Goal: Go to known website: Access a specific website the user already knows

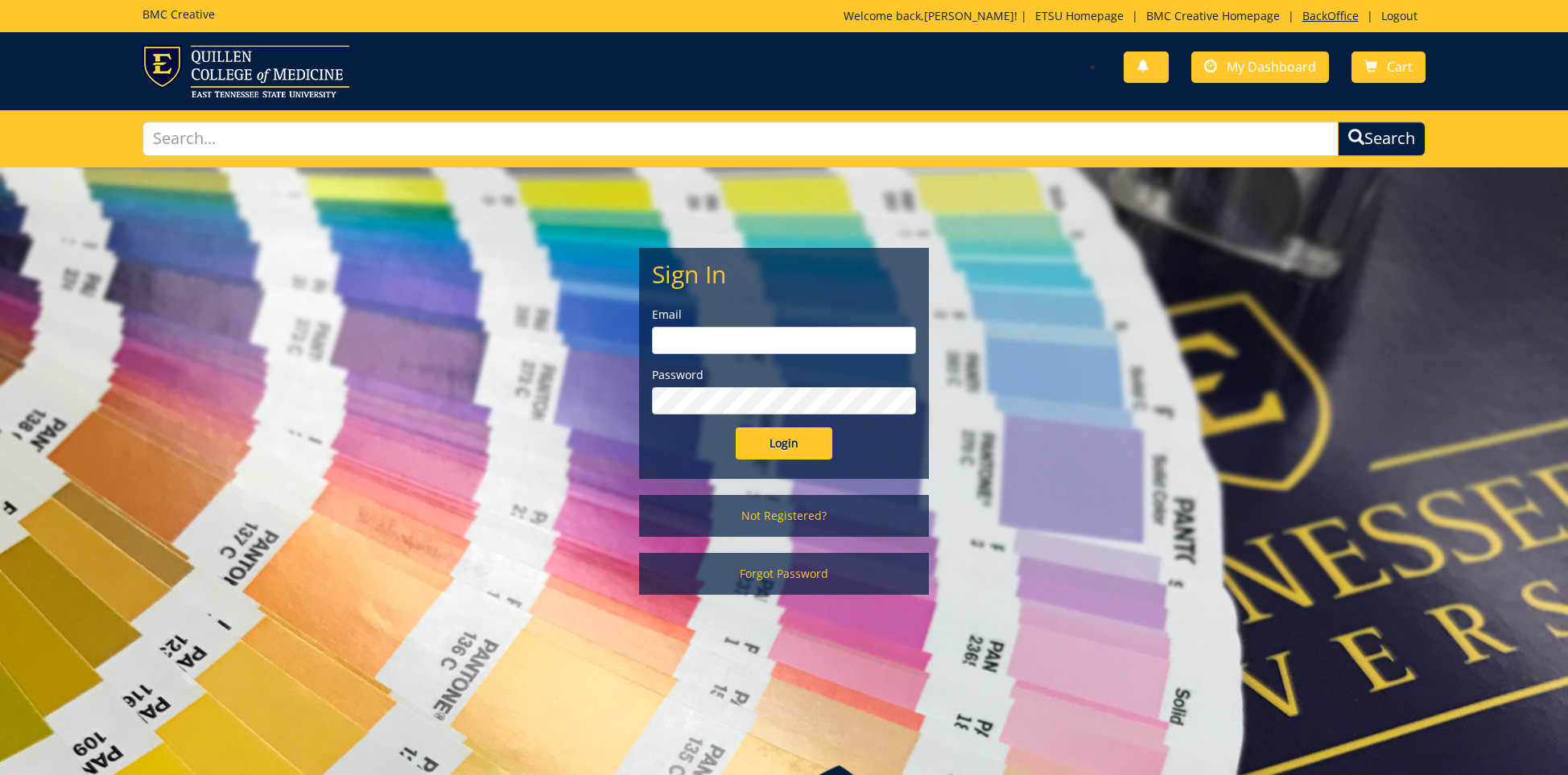
type input "[EMAIL_ADDRESS][DOMAIN_NAME]"
click at [1330, 14] on link "BackOffice" at bounding box center [1330, 15] width 72 height 15
type input "[EMAIL_ADDRESS][DOMAIN_NAME]"
click at [794, 446] on input "Login" at bounding box center [784, 443] width 96 height 32
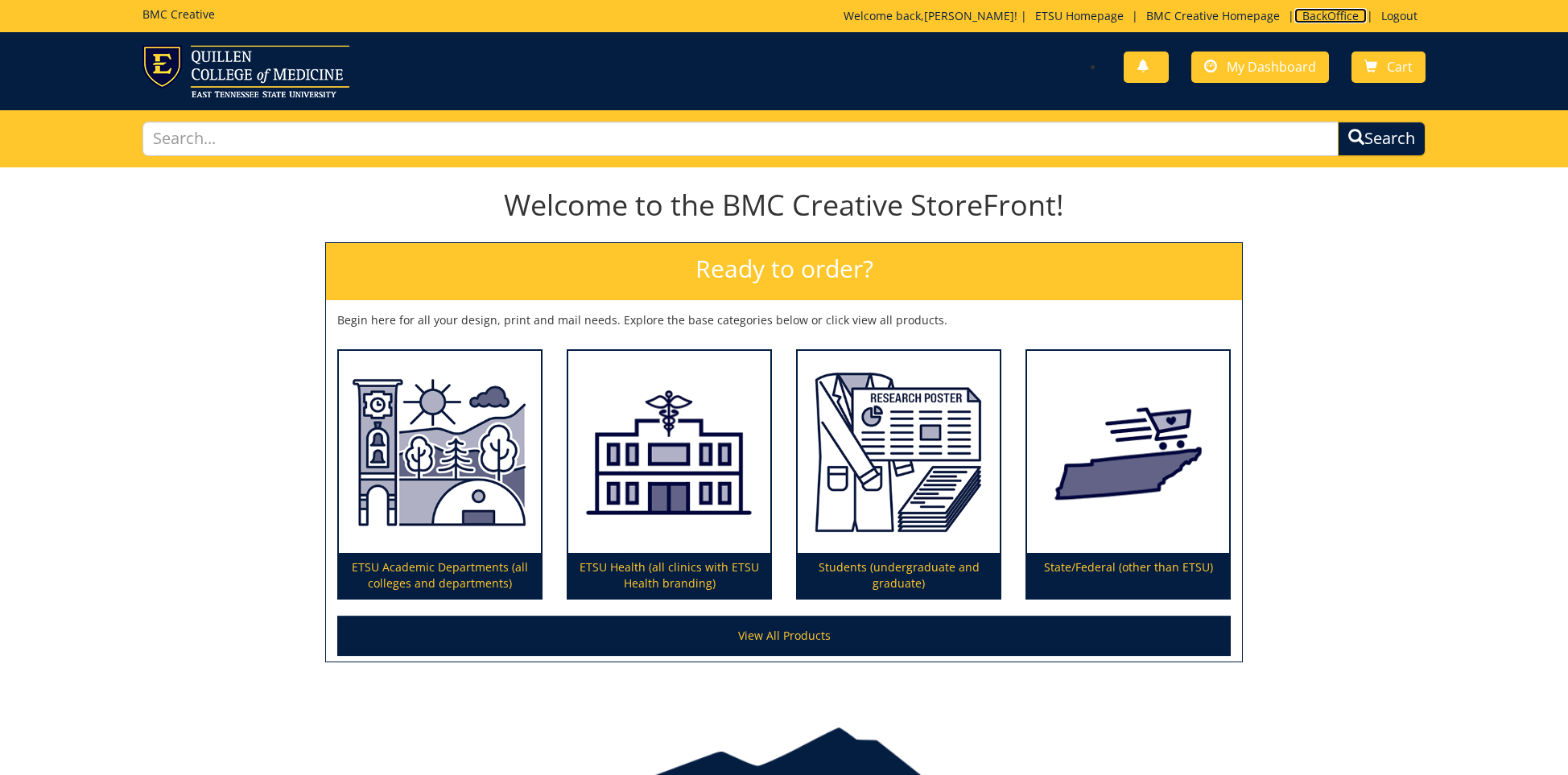
click at [1309, 12] on link "BackOffice" at bounding box center [1330, 15] width 72 height 15
